Goal: Task Accomplishment & Management: Use online tool/utility

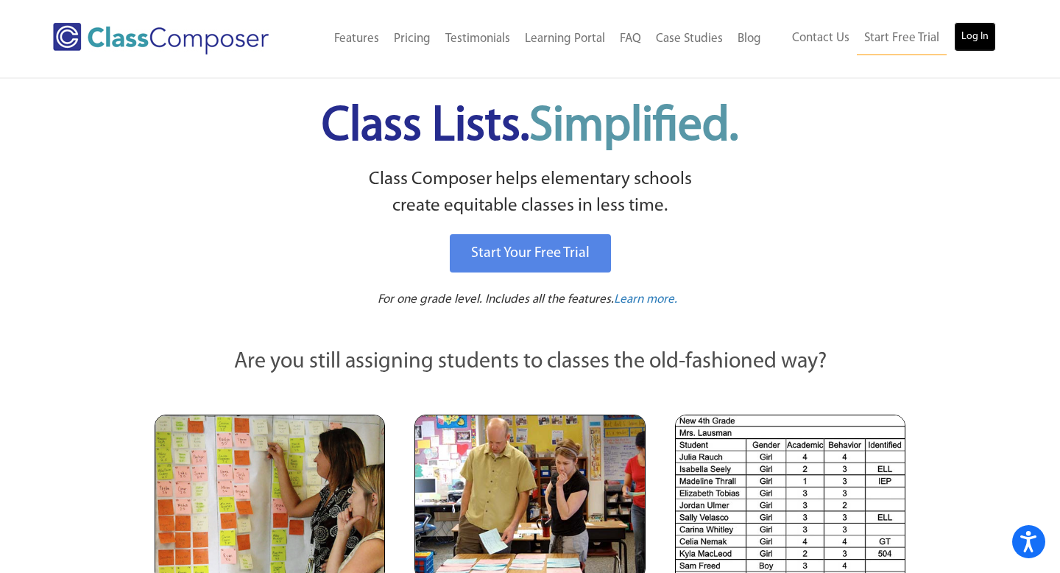
click at [972, 32] on link "Log In" at bounding box center [975, 36] width 42 height 29
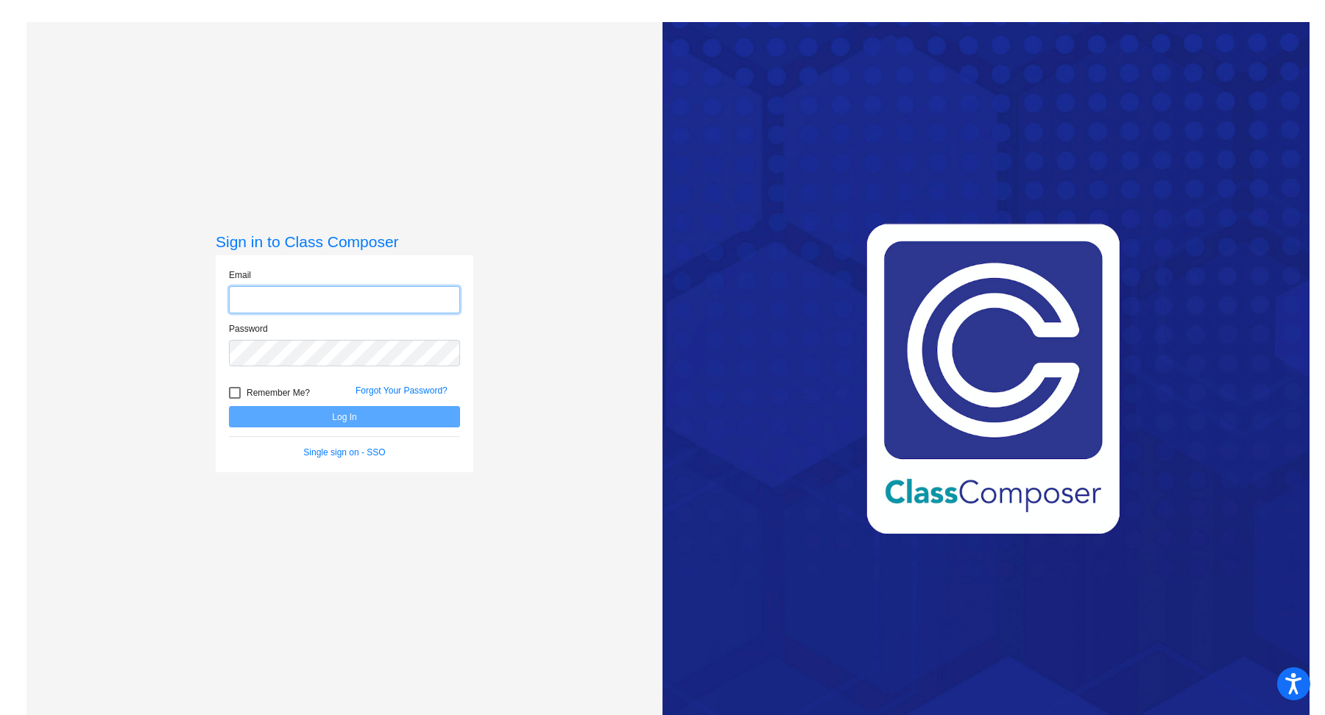
type input "[EMAIL_ADDRESS][DOMAIN_NAME]"
click at [344, 417] on button "Log In" at bounding box center [344, 416] width 231 height 21
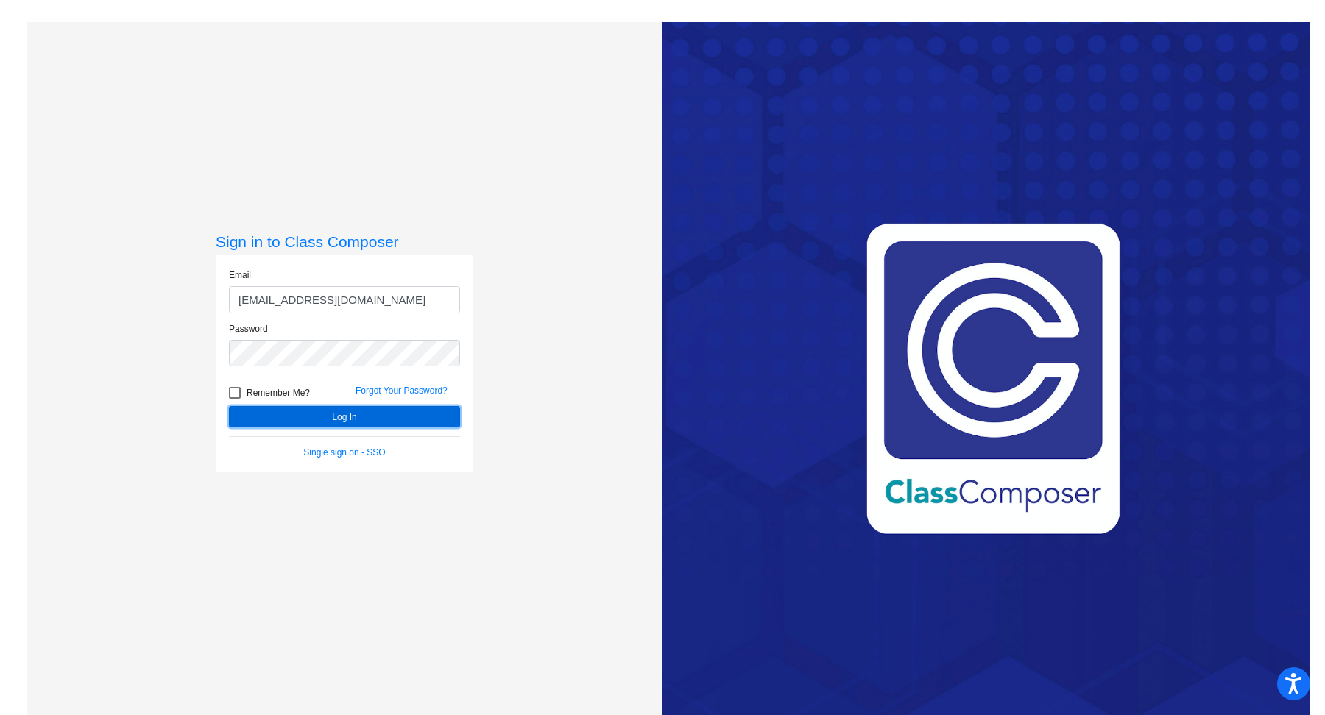
click at [344, 417] on button "Log In" at bounding box center [344, 416] width 231 height 21
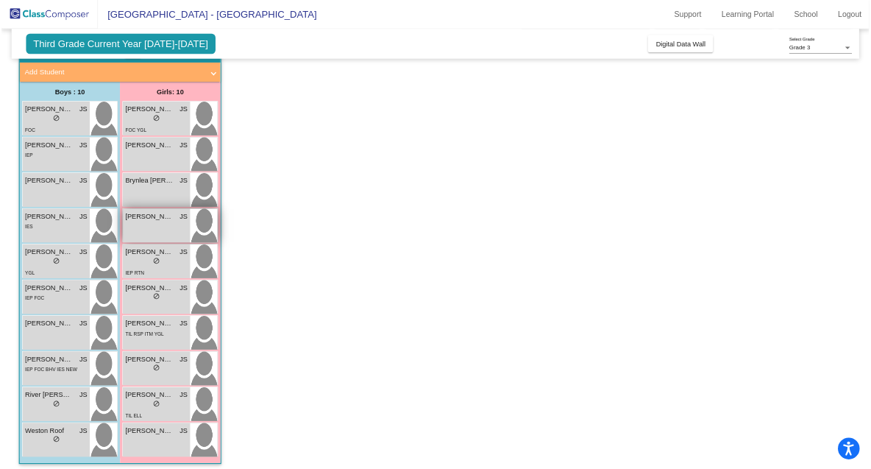
scroll to position [80, 0]
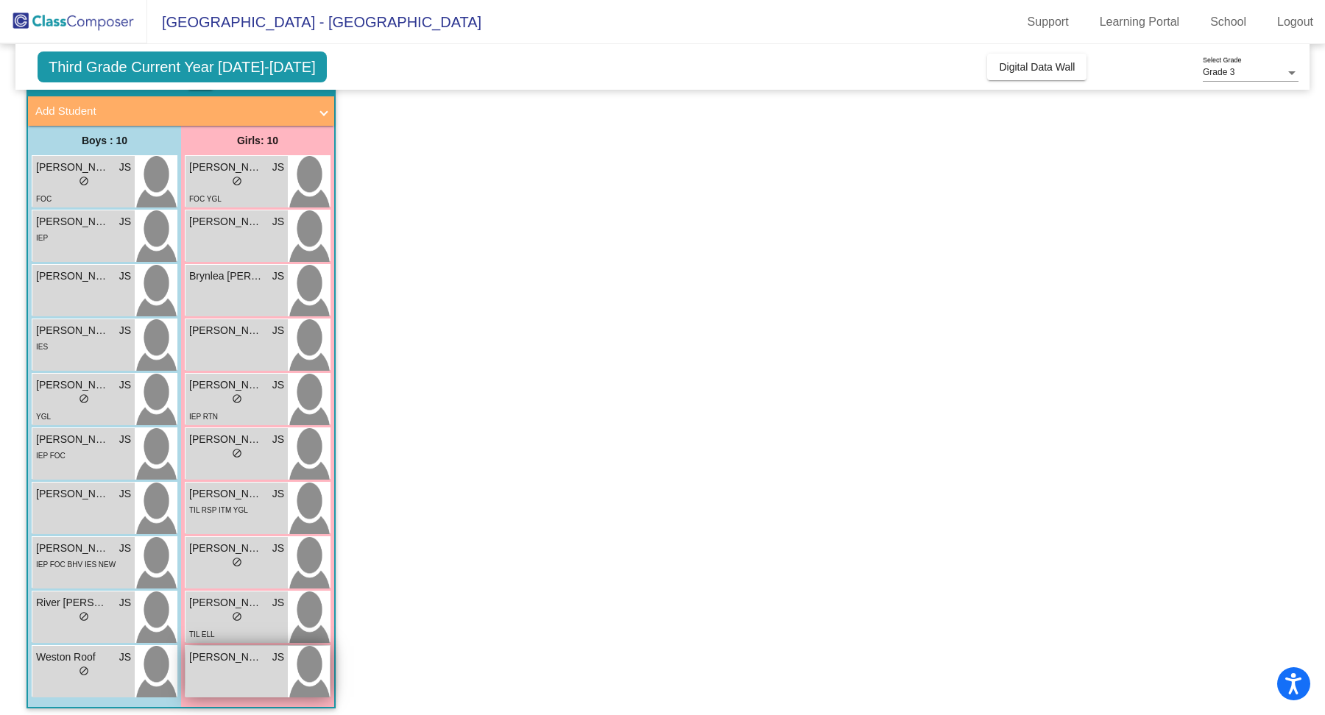
click at [230, 656] on span "[PERSON_NAME]" at bounding box center [226, 657] width 74 height 15
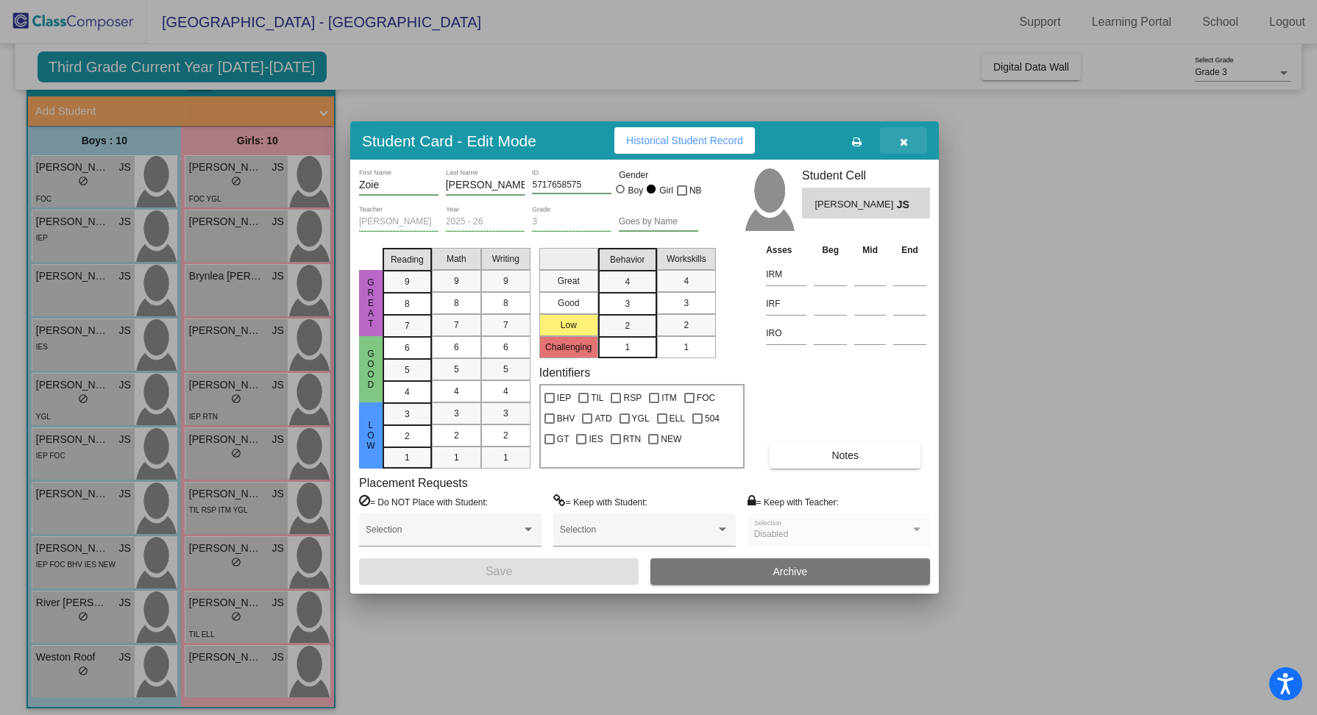
click at [904, 143] on icon "button" at bounding box center [904, 142] width 8 height 10
